Goal: Book appointment/travel/reservation

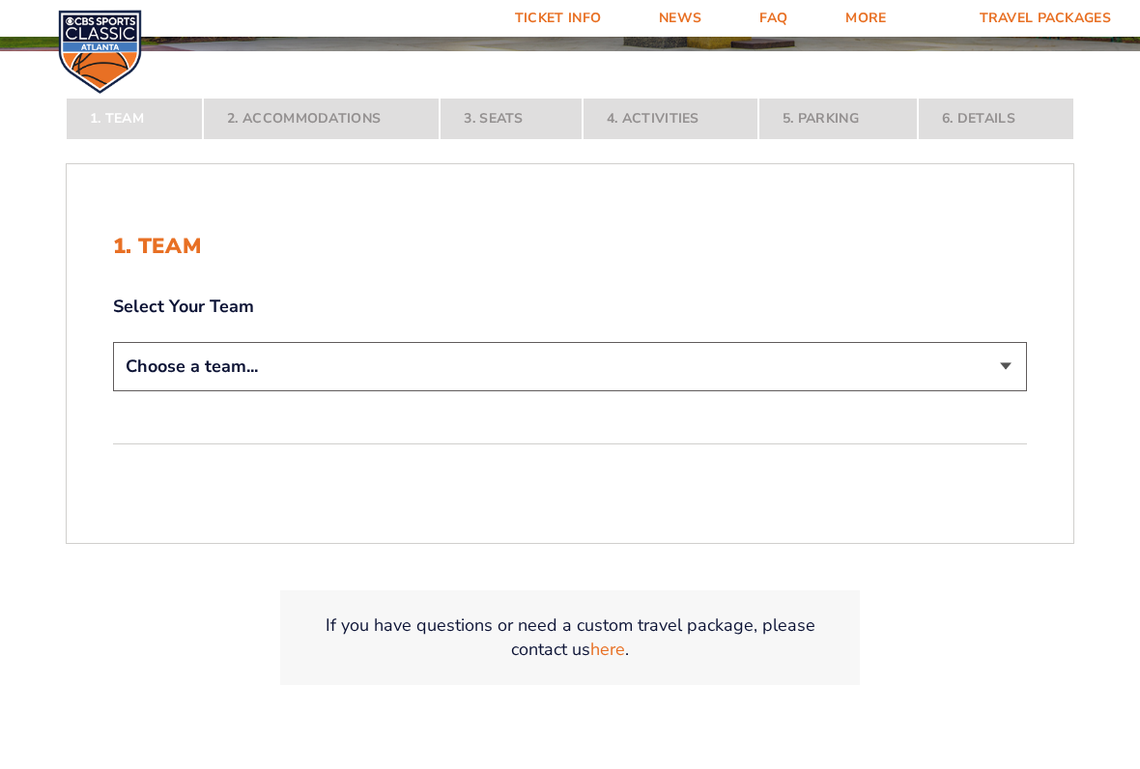
click at [181, 366] on select "Choose a team... [US_STATE] Wildcats [US_STATE] State Buckeyes [US_STATE] Tar H…" at bounding box center [570, 366] width 914 height 49
select select "12956"
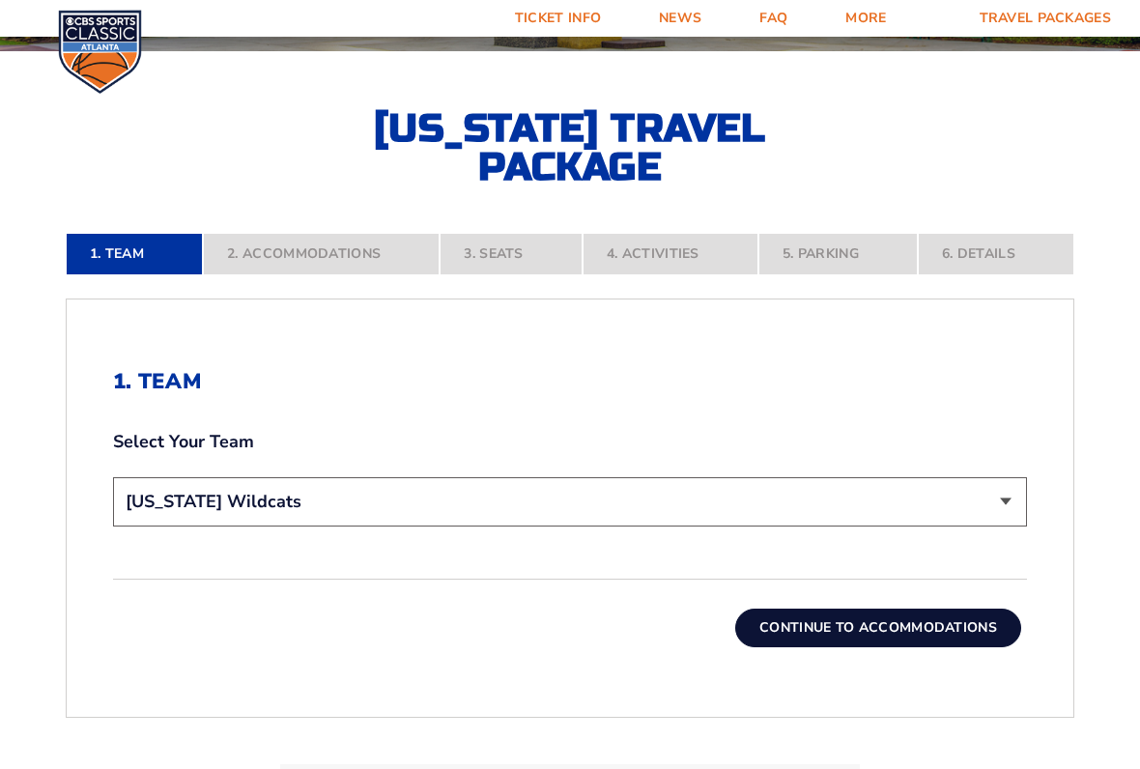
click at [966, 629] on button "Continue To Accommodations" at bounding box center [878, 628] width 286 height 39
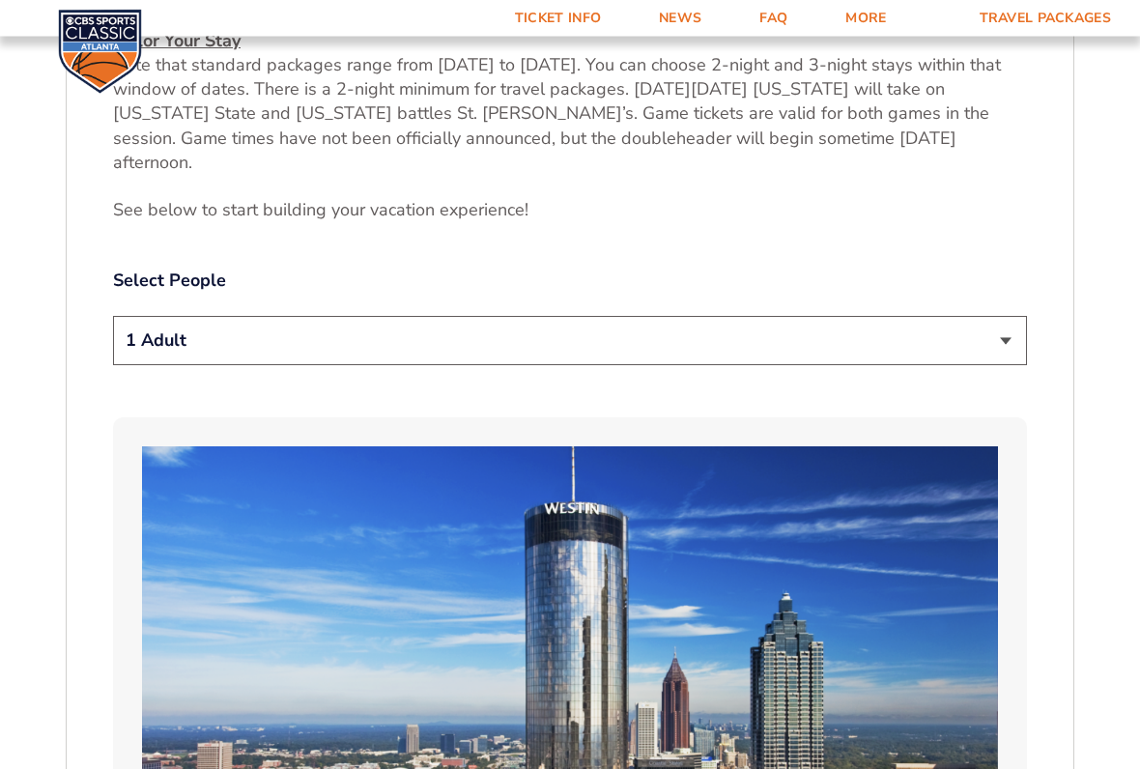
scroll to position [954, 0]
click at [152, 324] on select "1 Adult 2 Adults 3 Adults 4 Adults 2 Adults + 1 Child 2 Adults + 2 Children 2 A…" at bounding box center [570, 340] width 914 height 49
click at [164, 316] on select "1 Adult 2 Adults 3 Adults 4 Adults 2 Adults + 1 Child 2 Adults + 2 Children 2 A…" at bounding box center [570, 340] width 914 height 49
select select "4 Adults"
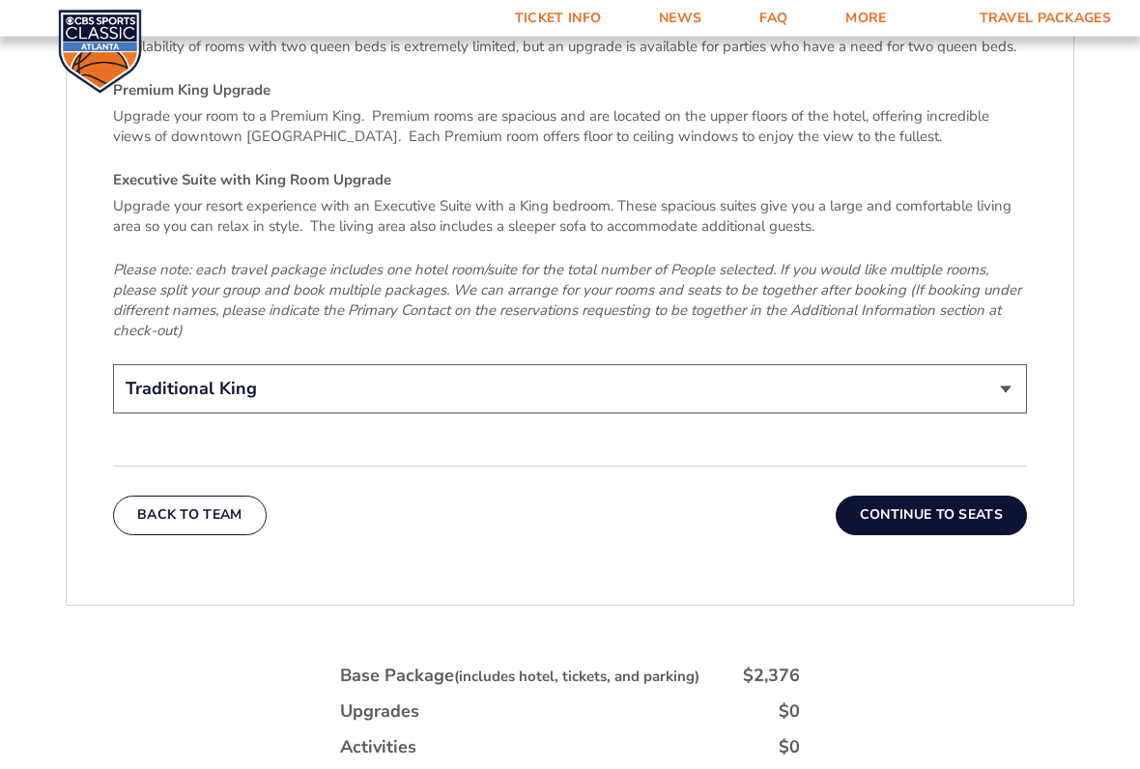
scroll to position [3023, 0]
click at [995, 364] on select "Traditional King Traditional with 2 Queen Beds Upgrade (+$45 per night) Premium…" at bounding box center [570, 388] width 914 height 49
select select "Traditional with 2 Queen Beds Upgrade"
click at [963, 496] on button "Continue To Seats" at bounding box center [931, 515] width 191 height 39
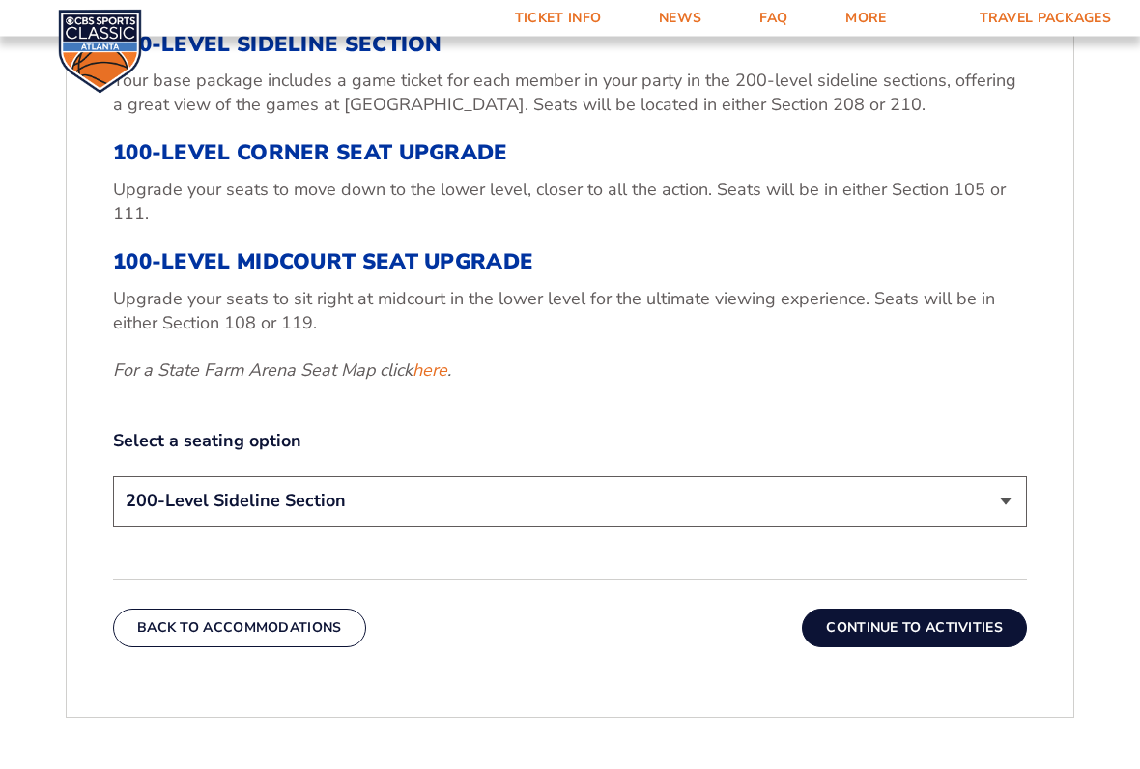
scroll to position [761, 0]
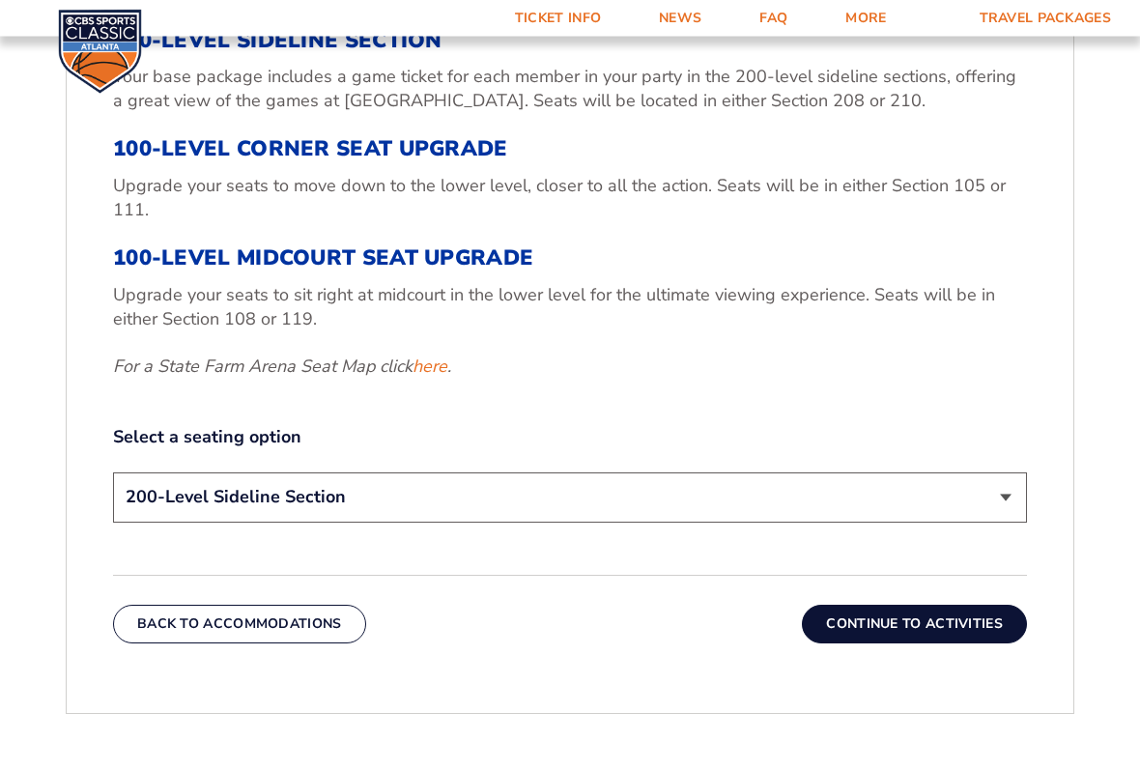
click at [990, 497] on select "200-Level Sideline Section 100-Level Corner Seat Upgrade (+$120 per person) 100…" at bounding box center [570, 498] width 914 height 49
select select "100-Level Corner Seat Upgrade"
click at [965, 626] on button "Continue To Activities" at bounding box center [914, 624] width 225 height 39
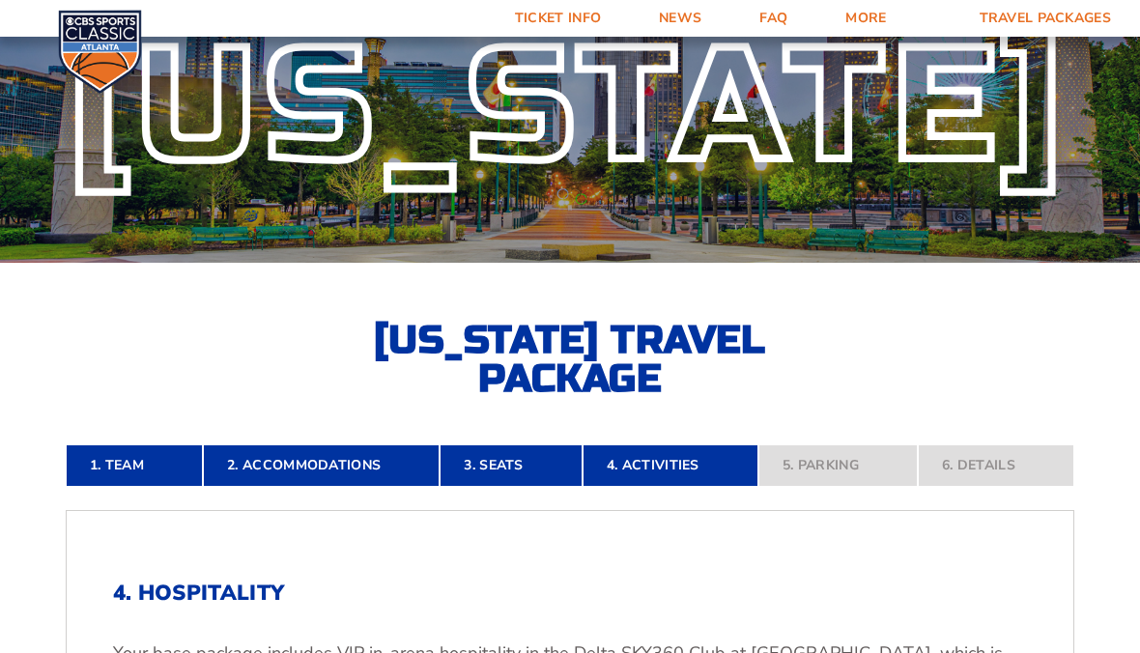
scroll to position [0, 0]
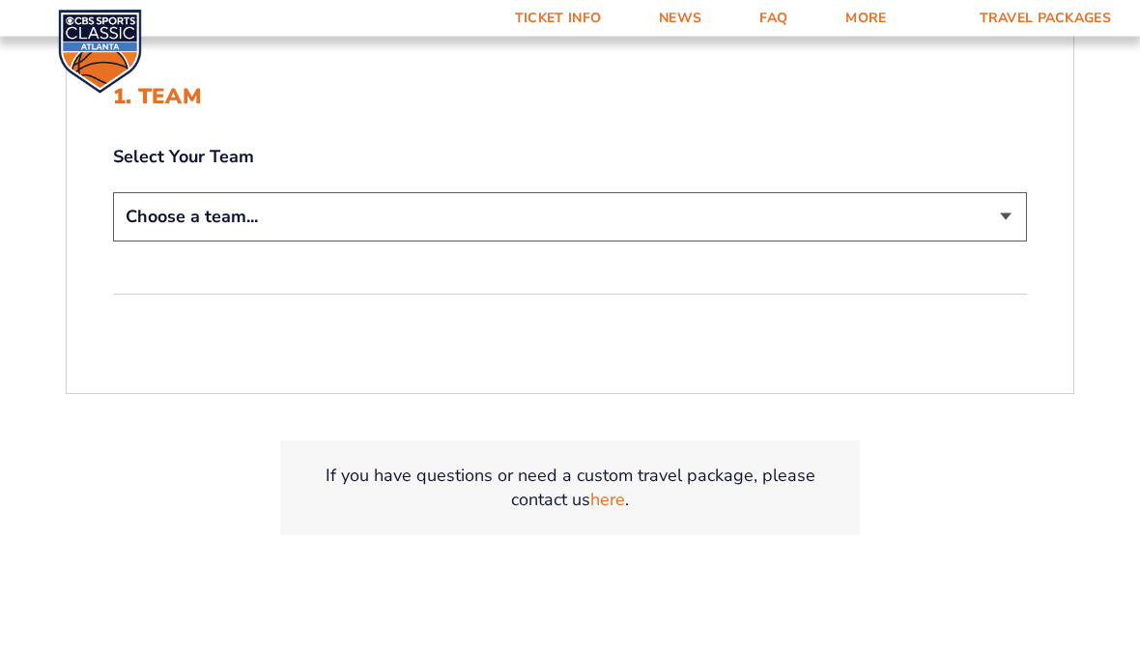
click at [167, 225] on select "Choose a team... [US_STATE] Wildcats [US_STATE] State Buckeyes [US_STATE] Tar H…" at bounding box center [570, 217] width 914 height 49
select select "12956"
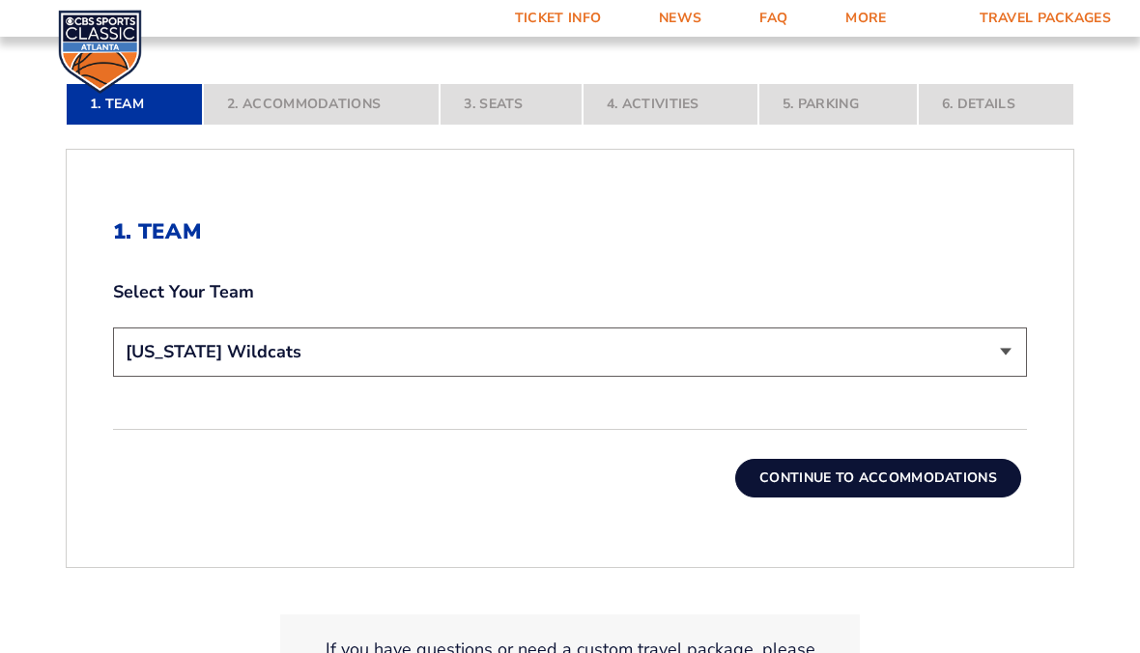
click at [947, 482] on button "Continue To Accommodations" at bounding box center [878, 478] width 286 height 39
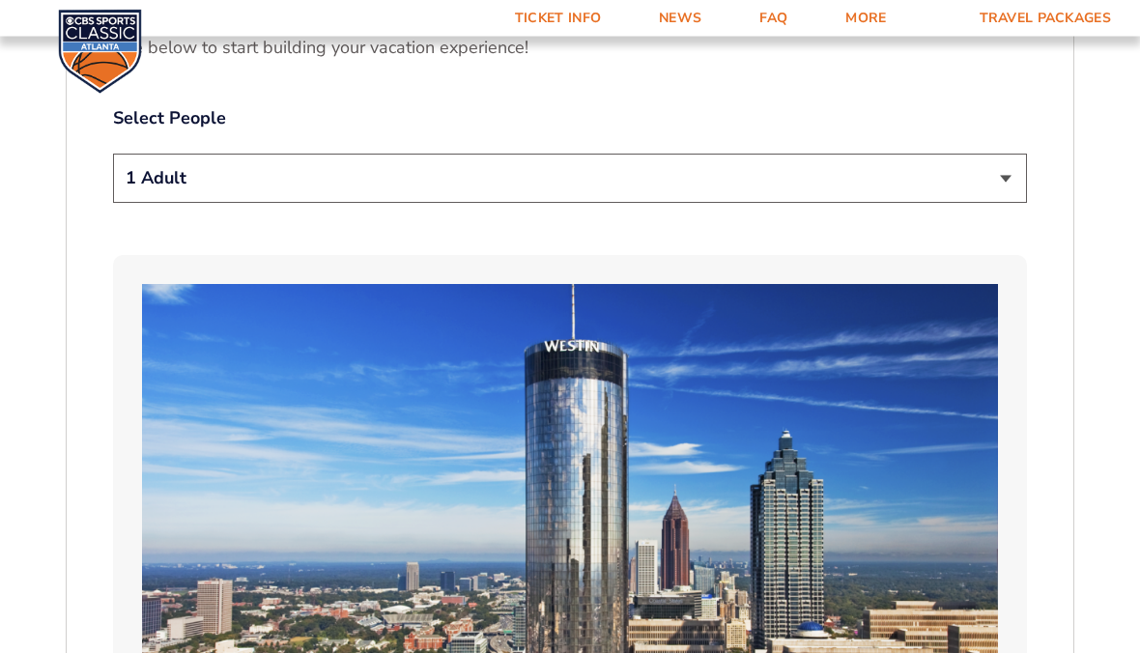
click at [931, 163] on select "1 Adult 2 Adults 3 Adults 4 Adults 2 Adults + 1 Child 2 Adults + 2 Children 2 A…" at bounding box center [570, 179] width 914 height 49
select select "2 Adults"
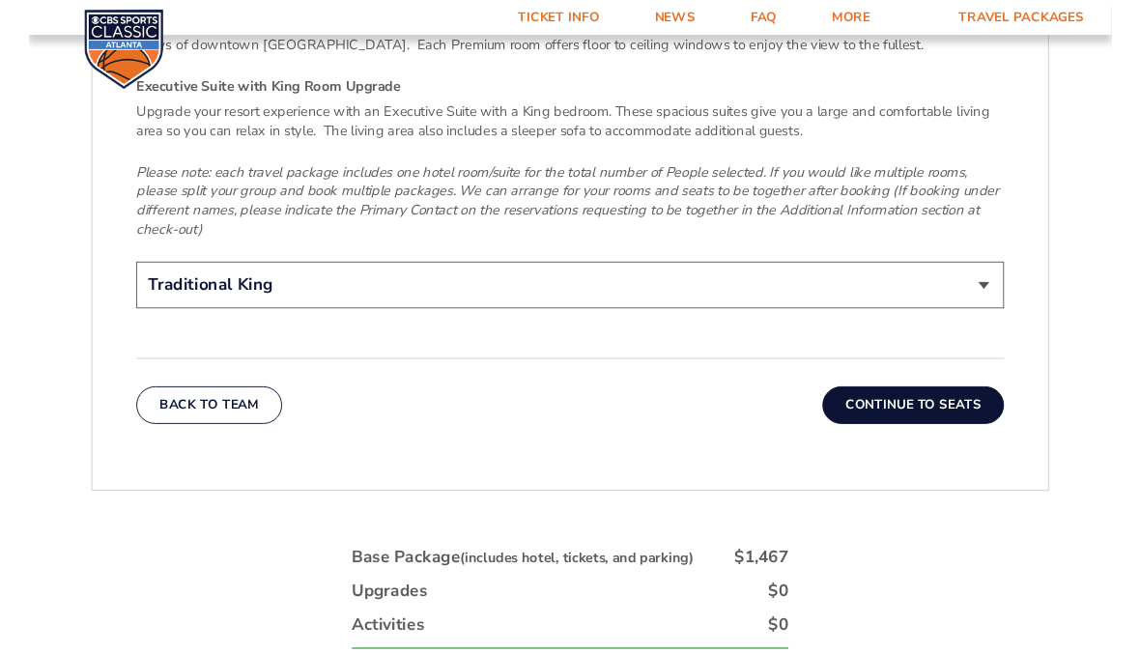
scroll to position [3089, 0]
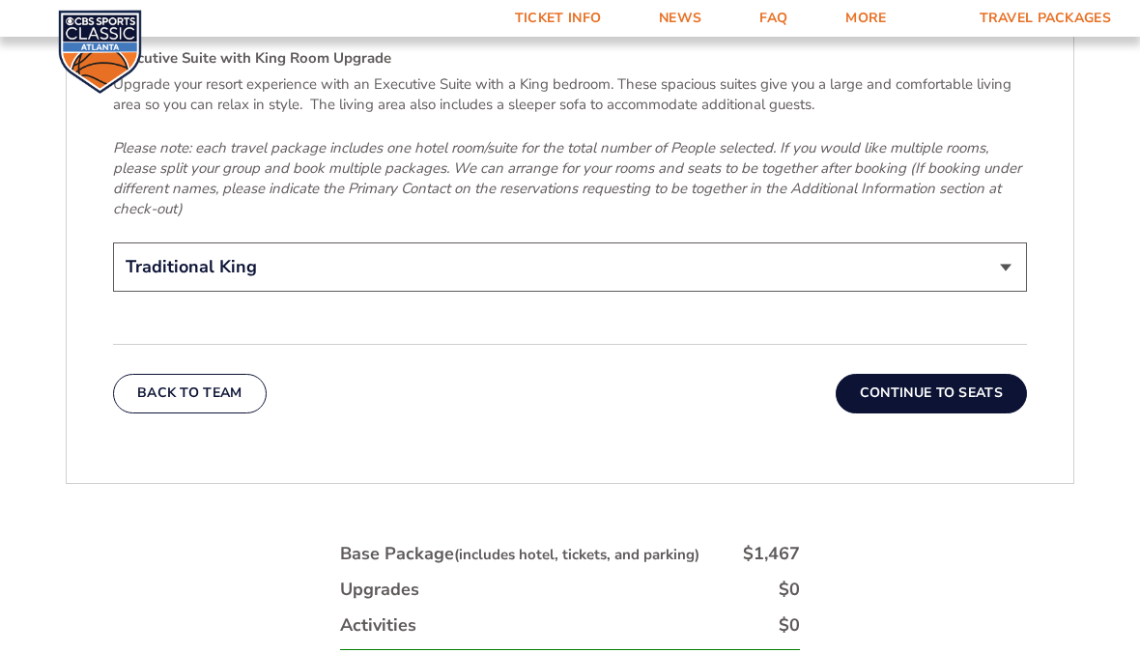
click at [954, 374] on button "Continue To Seats" at bounding box center [931, 393] width 191 height 39
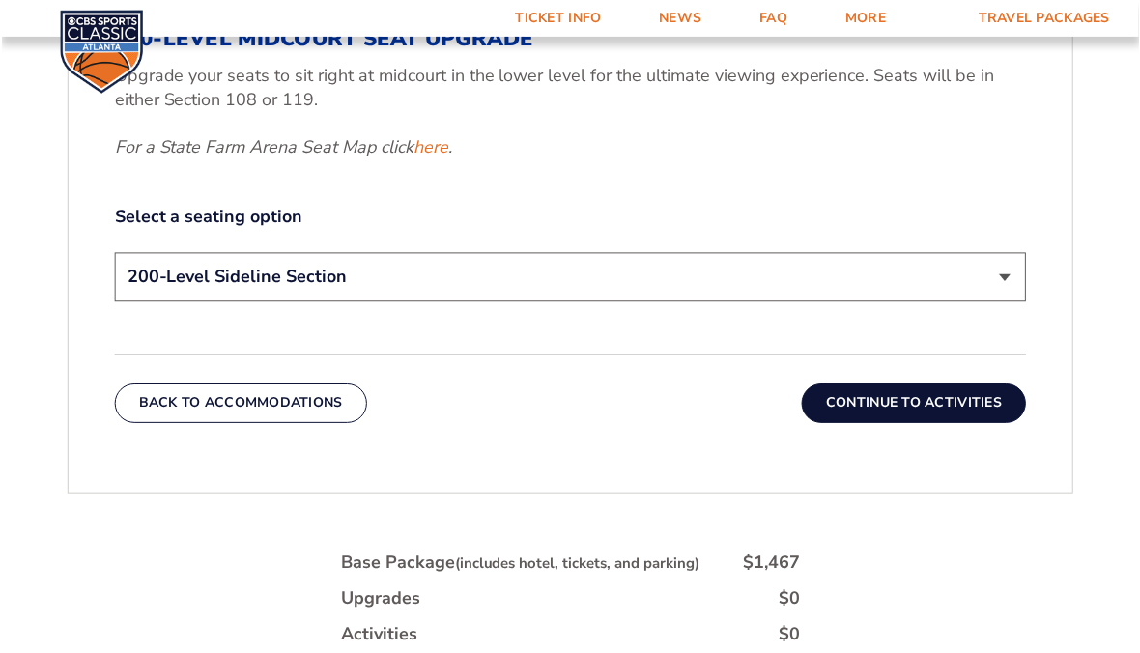
scroll to position [929, 0]
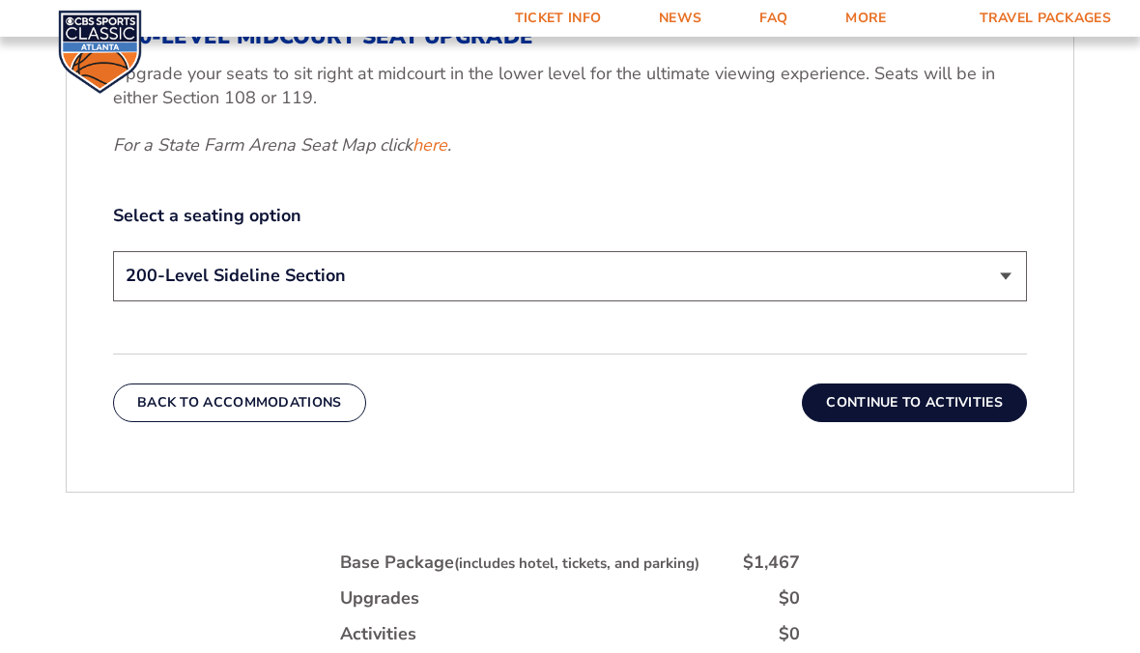
click at [202, 278] on select "200-Level Sideline Section 100-Level Corner Seat Upgrade (+$120 per person) 100…" at bounding box center [570, 275] width 914 height 49
select select "100-Level Corner Seat Upgrade"
click at [957, 399] on button "Continue To Activities" at bounding box center [914, 403] width 225 height 39
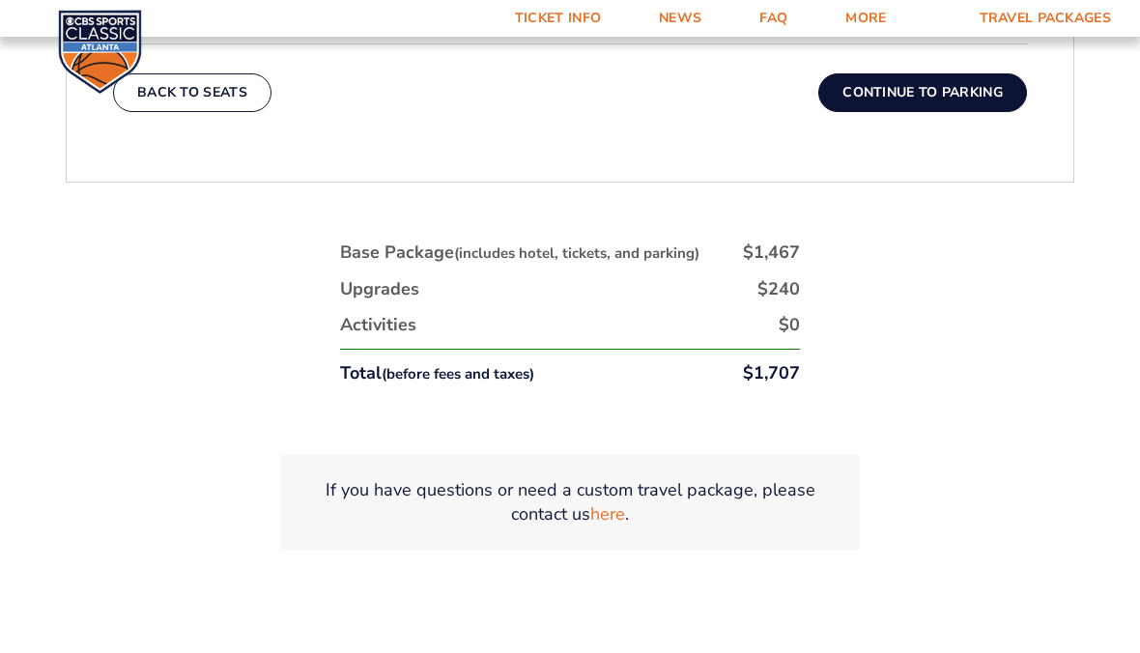
scroll to position [1007, 0]
